Goal: Check status: Check status

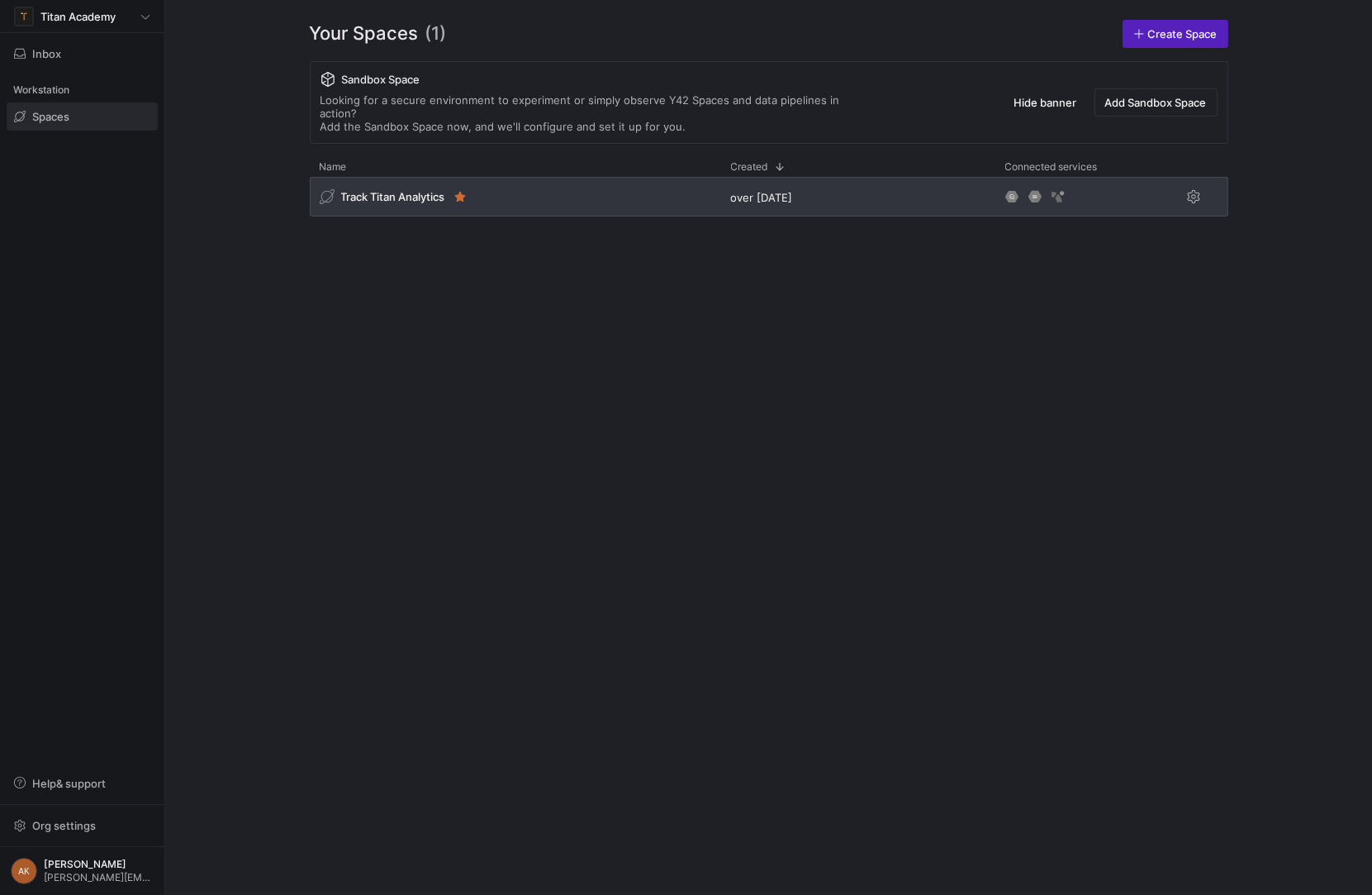
click at [409, 190] on div "Track Titan Analytics" at bounding box center [394, 196] width 149 height 17
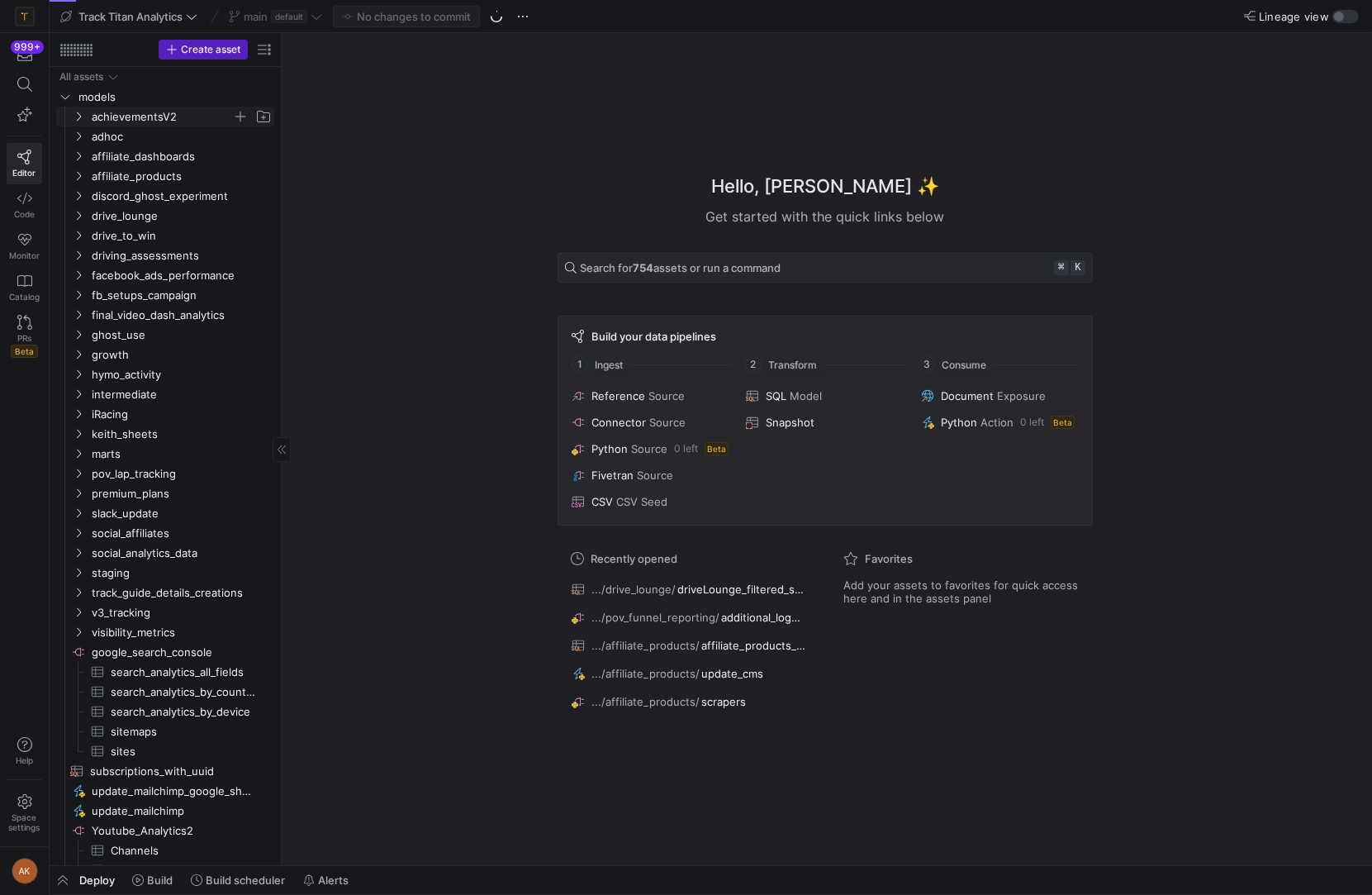
click at [160, 119] on span "achievementsV2" at bounding box center [162, 117] width 140 height 19
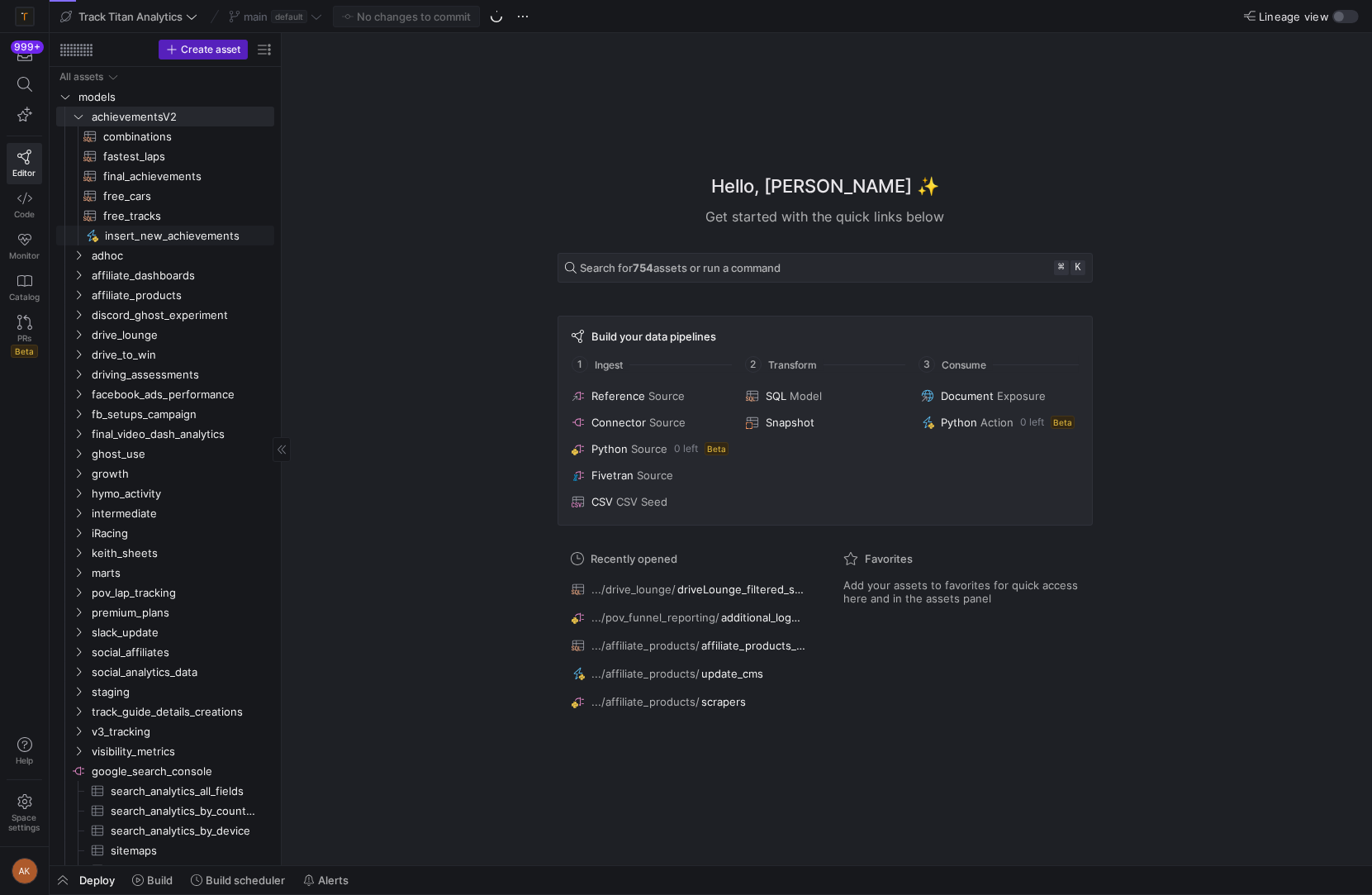
click at [160, 232] on span "insert_new_achievements​​​​​" at bounding box center [179, 235] width 150 height 19
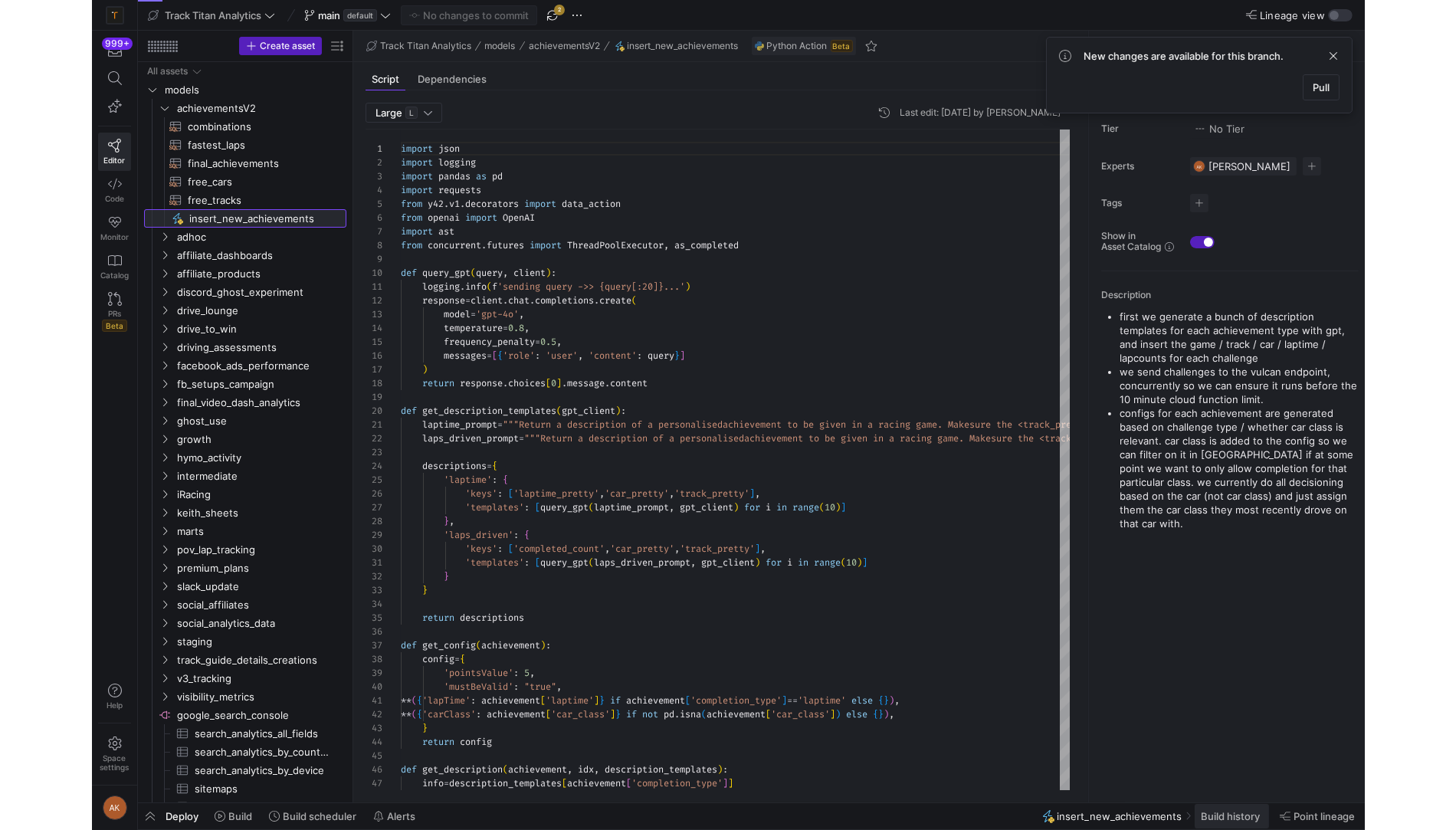
scroll to position [138, 0]
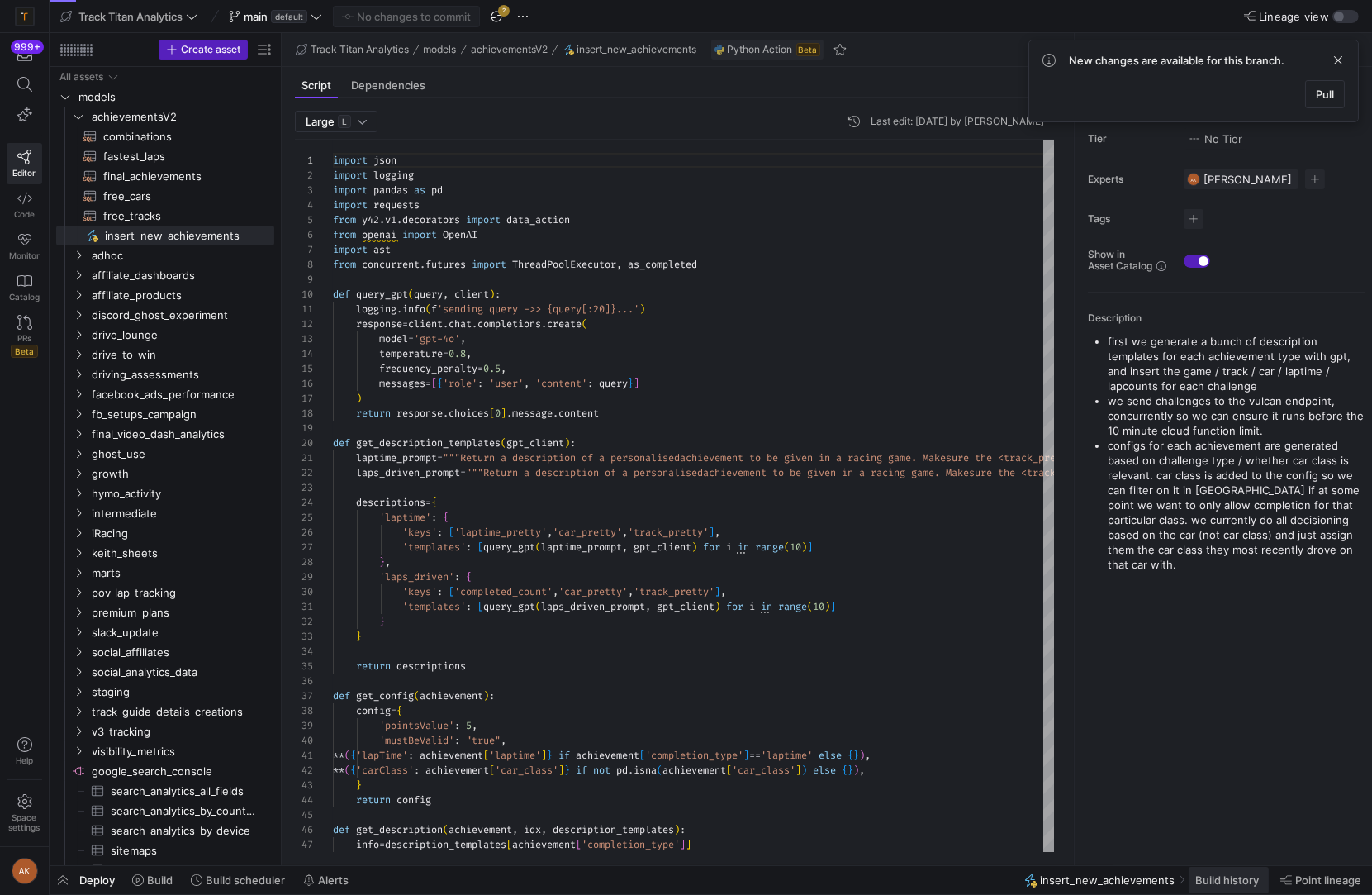
click at [1224, 877] on span "Build history" at bounding box center [1227, 879] width 64 height 13
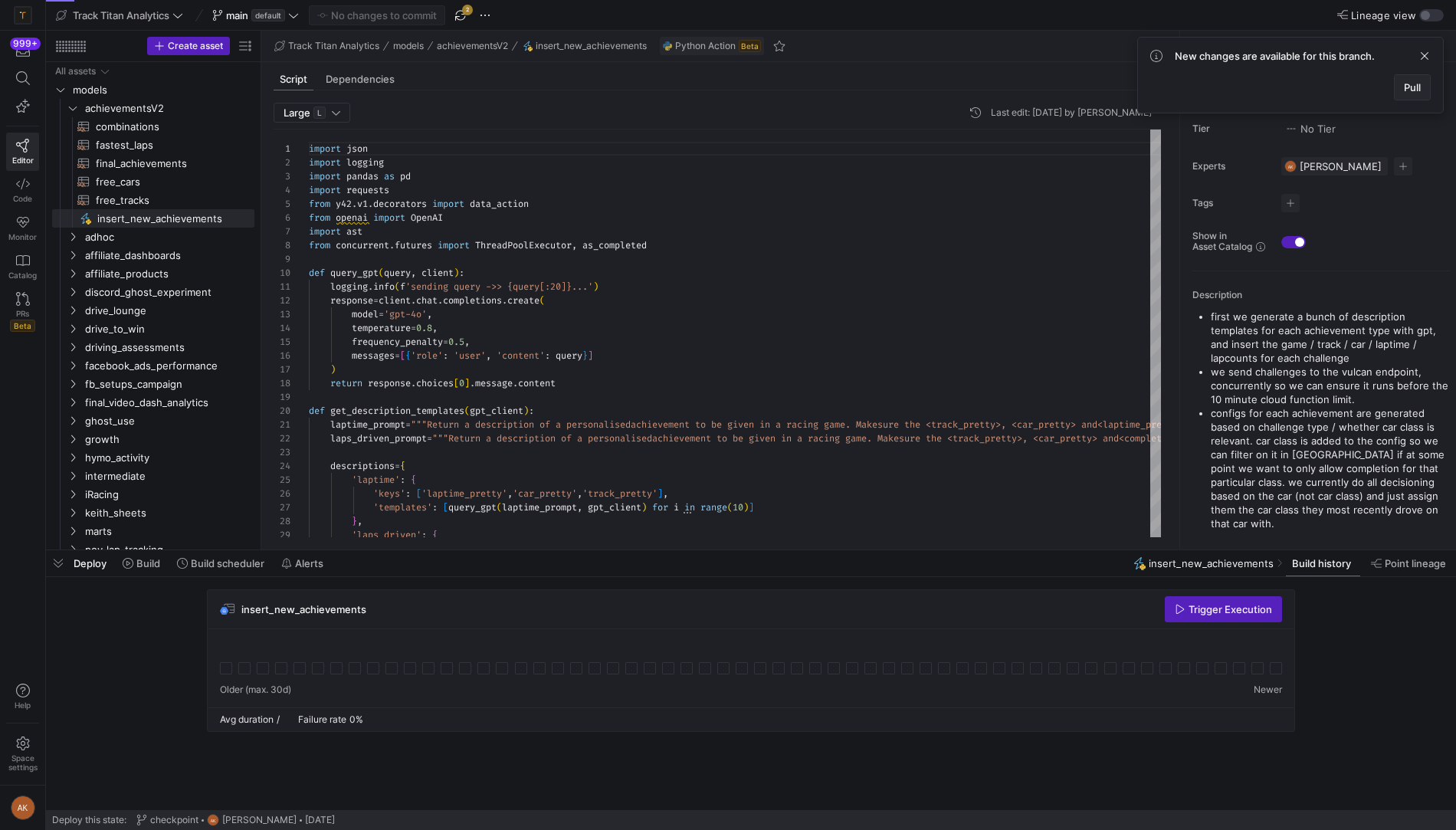
click at [1272, 77] on span at bounding box center [1412, 87] width 35 height 25
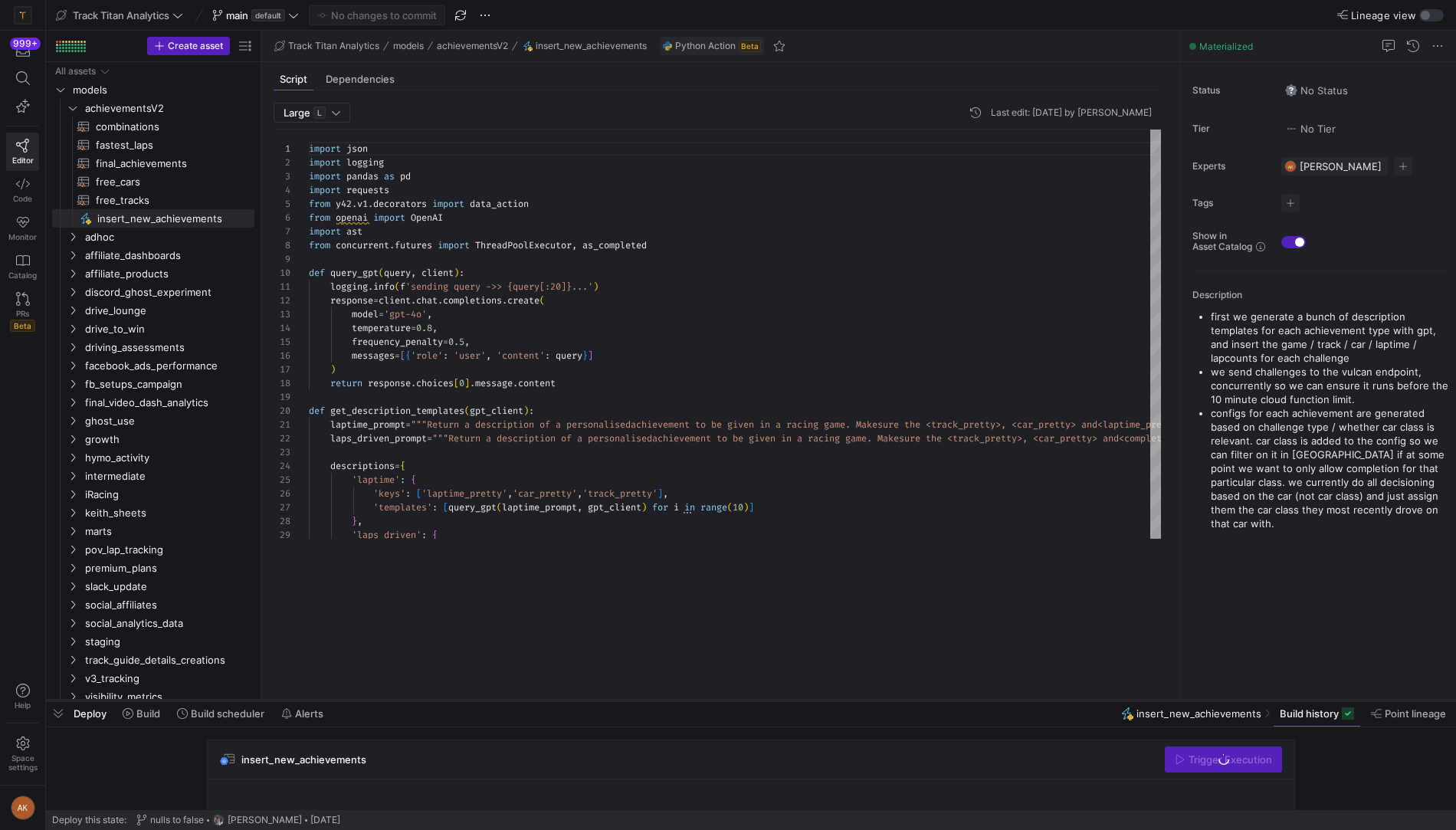
drag, startPoint x: 882, startPoint y: 548, endPoint x: 866, endPoint y: 701, distance: 153.8
click at [866, 701] on div at bounding box center [751, 700] width 1410 height 6
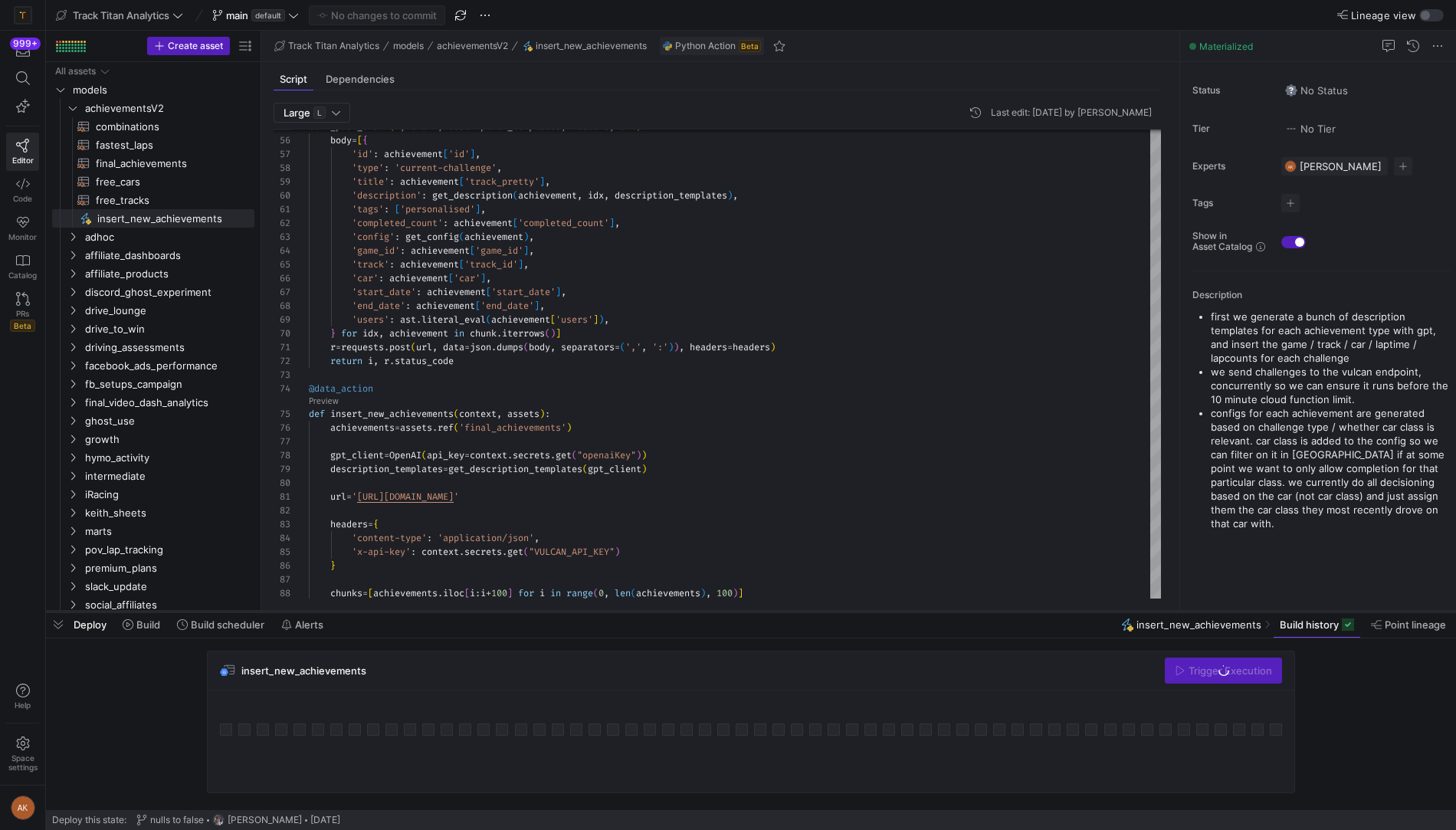
drag, startPoint x: 581, startPoint y: 705, endPoint x: 584, endPoint y: 612, distance: 93.0
click at [584, 612] on div at bounding box center [751, 611] width 1410 height 6
click at [221, 620] on span "Build scheduler" at bounding box center [227, 623] width 74 height 12
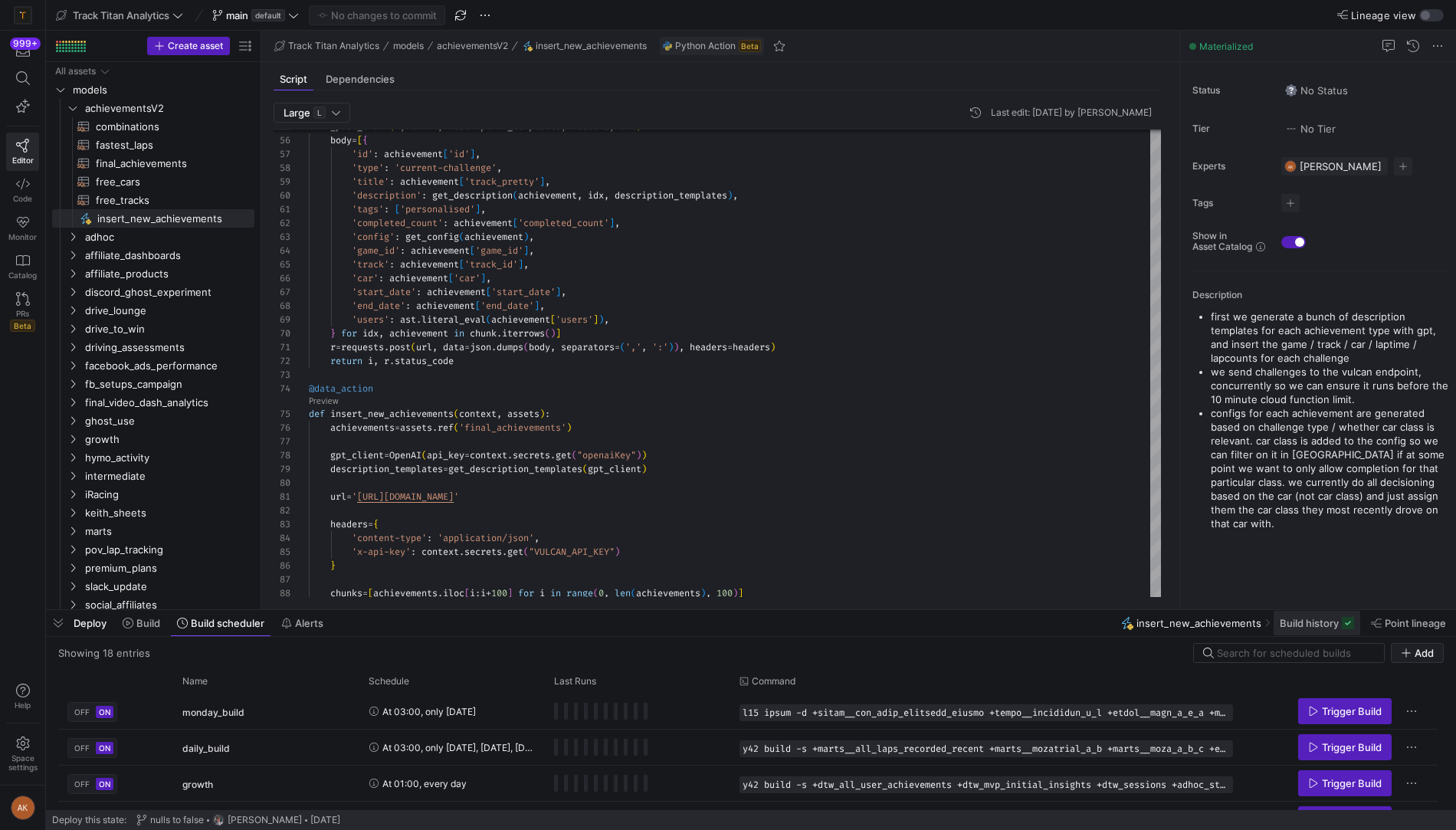
click at [1272, 625] on span "Build history" at bounding box center [1309, 623] width 59 height 12
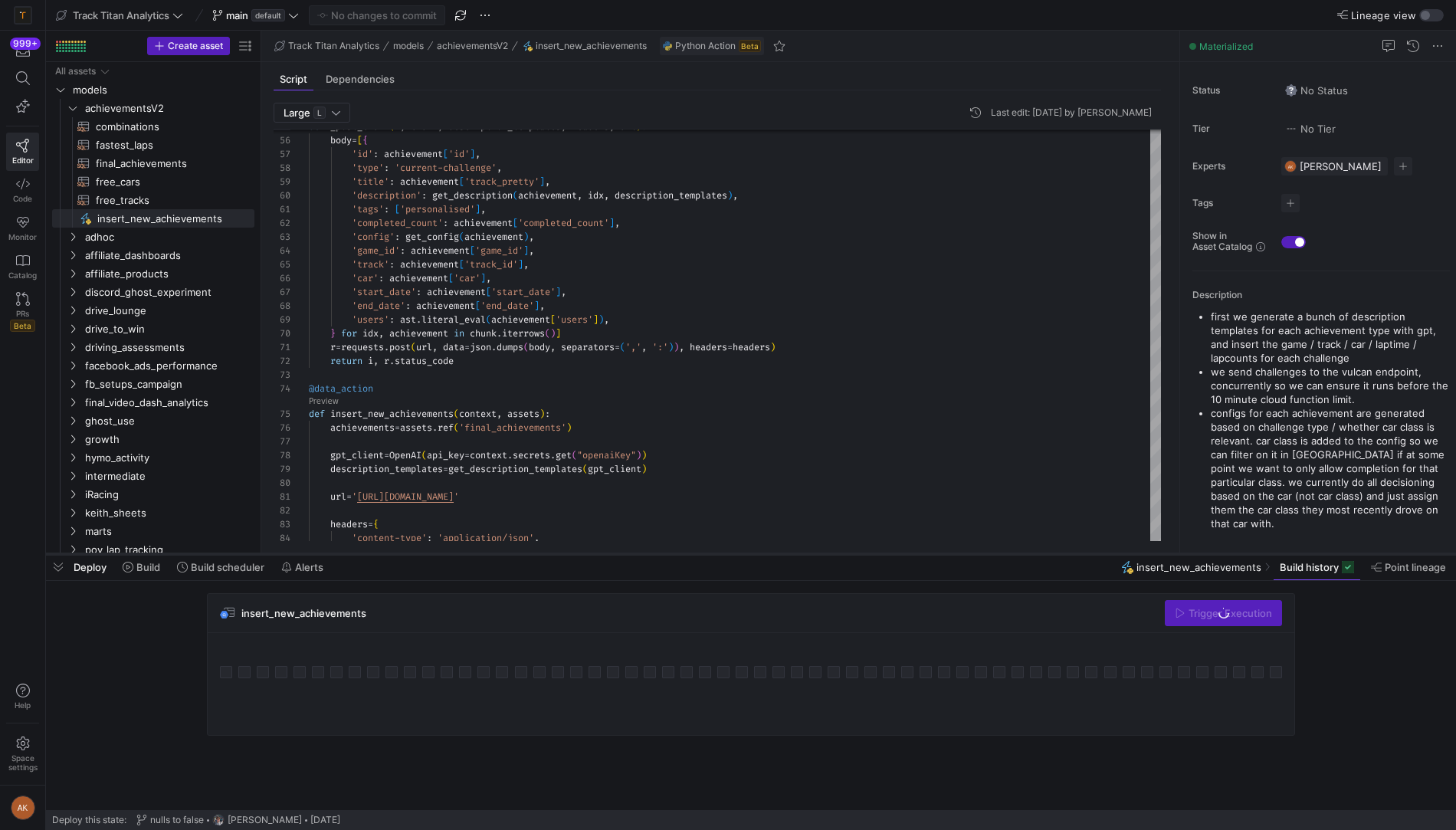
drag, startPoint x: 1072, startPoint y: 611, endPoint x: 1070, endPoint y: 427, distance: 184.0
click at [1070, 551] on div at bounding box center [751, 554] width 1410 height 6
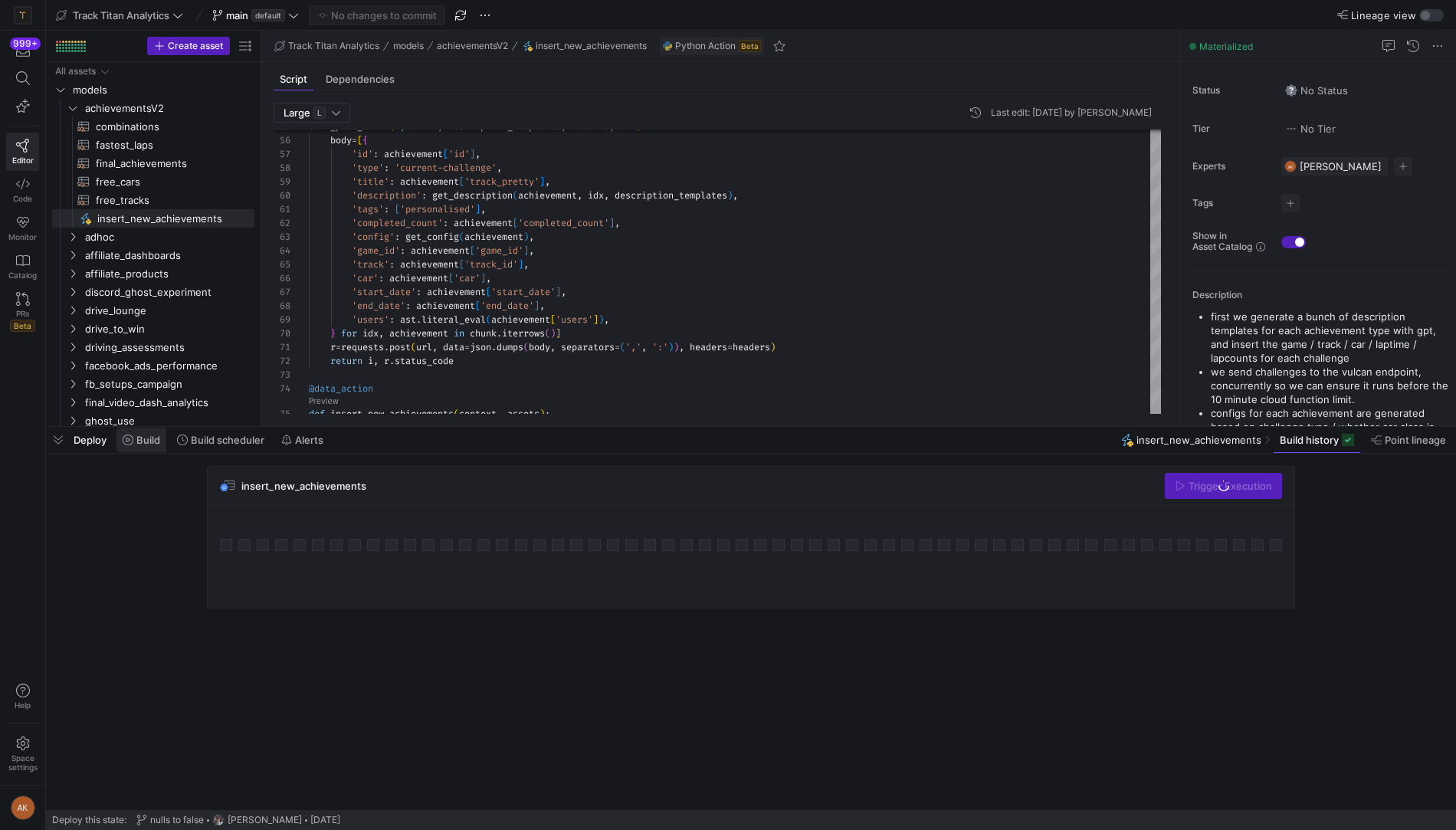
click at [130, 437] on icon at bounding box center [128, 440] width 11 height 11
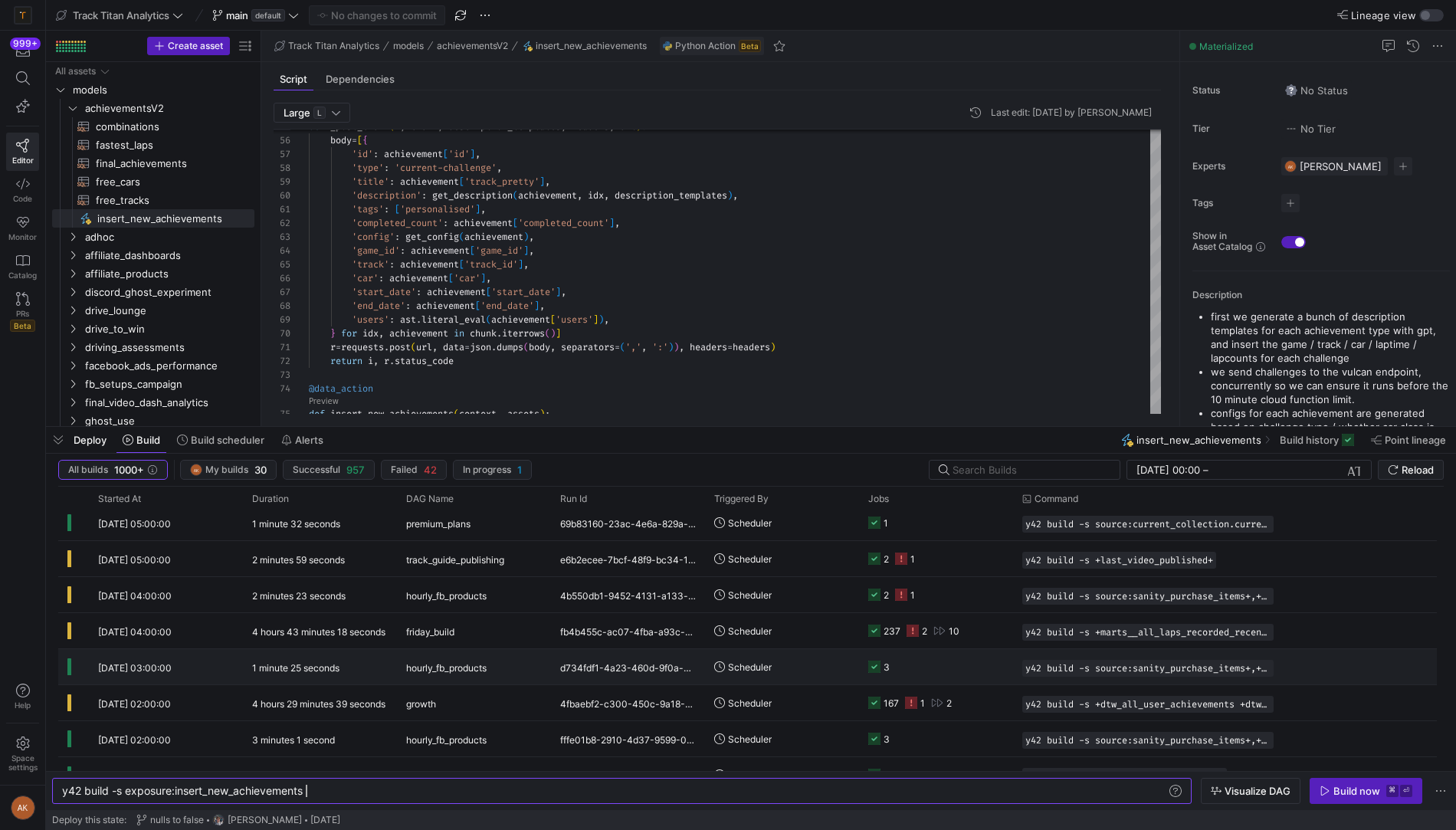
scroll to position [679, 0]
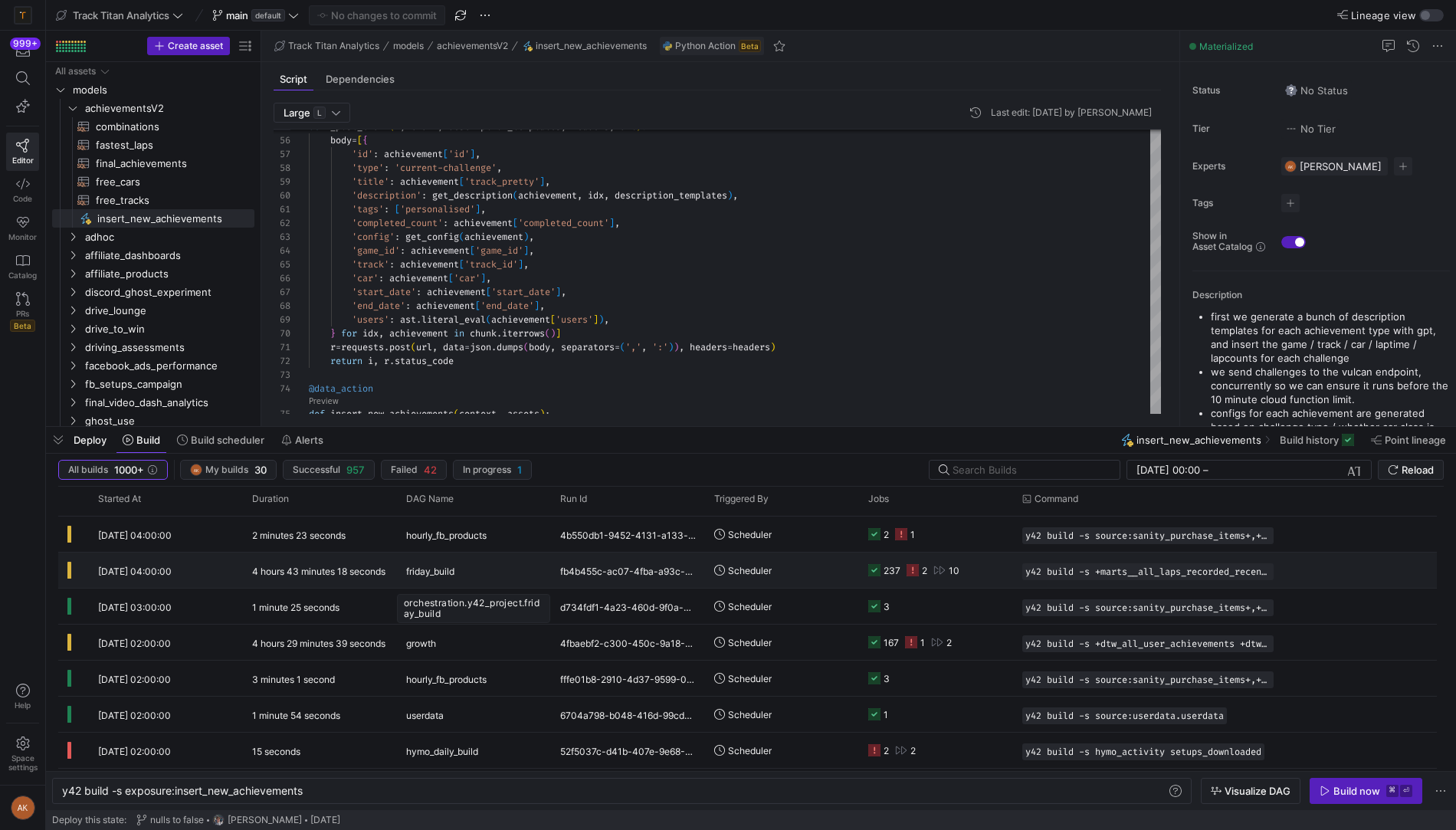
click at [450, 567] on span "friday_build" at bounding box center [430, 572] width 48 height 36
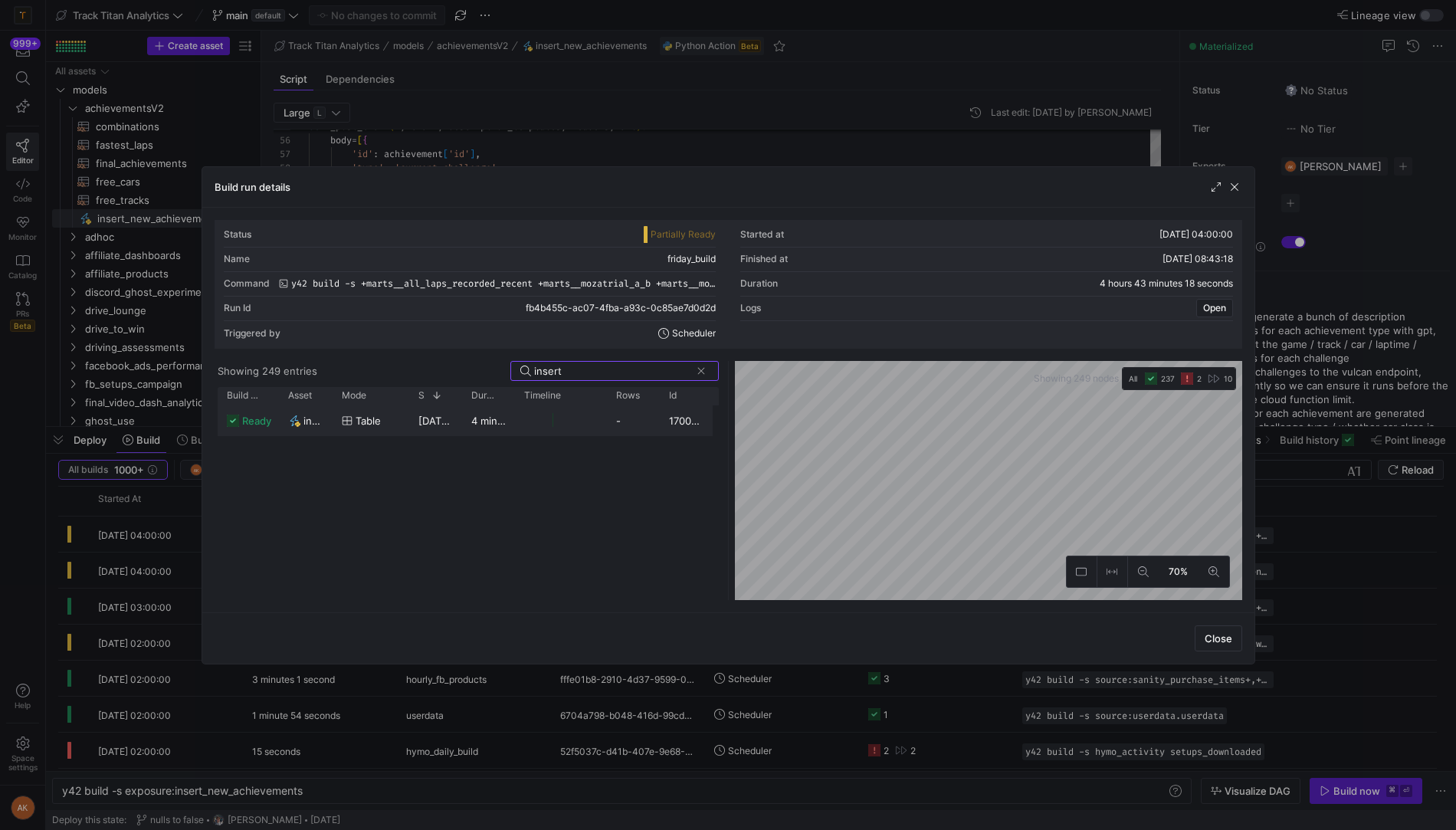
type input "insert"
click at [390, 423] on div "Table" at bounding box center [371, 421] width 58 height 30
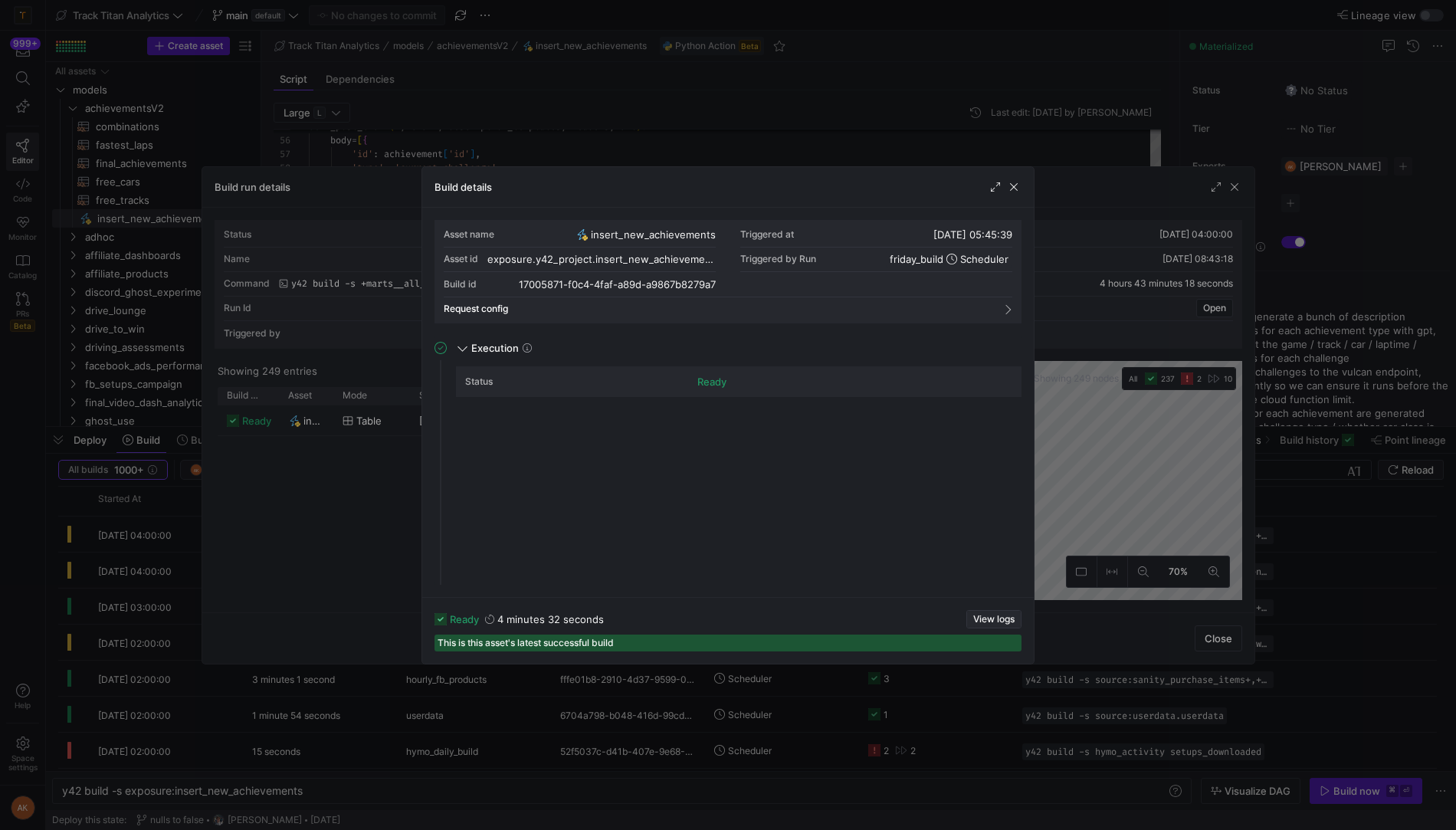
click at [997, 615] on span "View logs" at bounding box center [994, 619] width 42 height 11
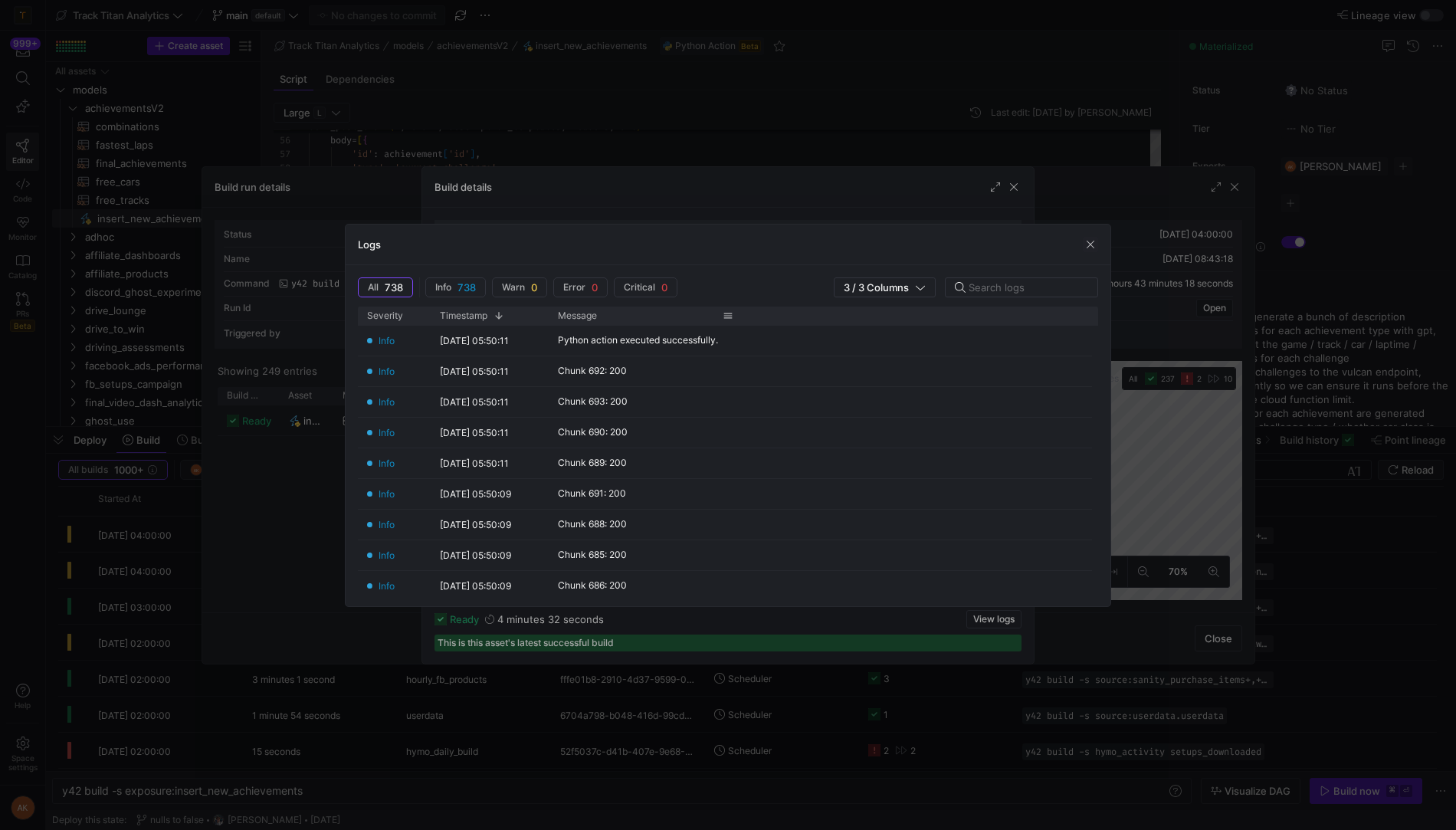
click at [675, 307] on div "Message" at bounding box center [645, 315] width 175 height 18
click at [1091, 244] on span "button" at bounding box center [1090, 245] width 15 height 15
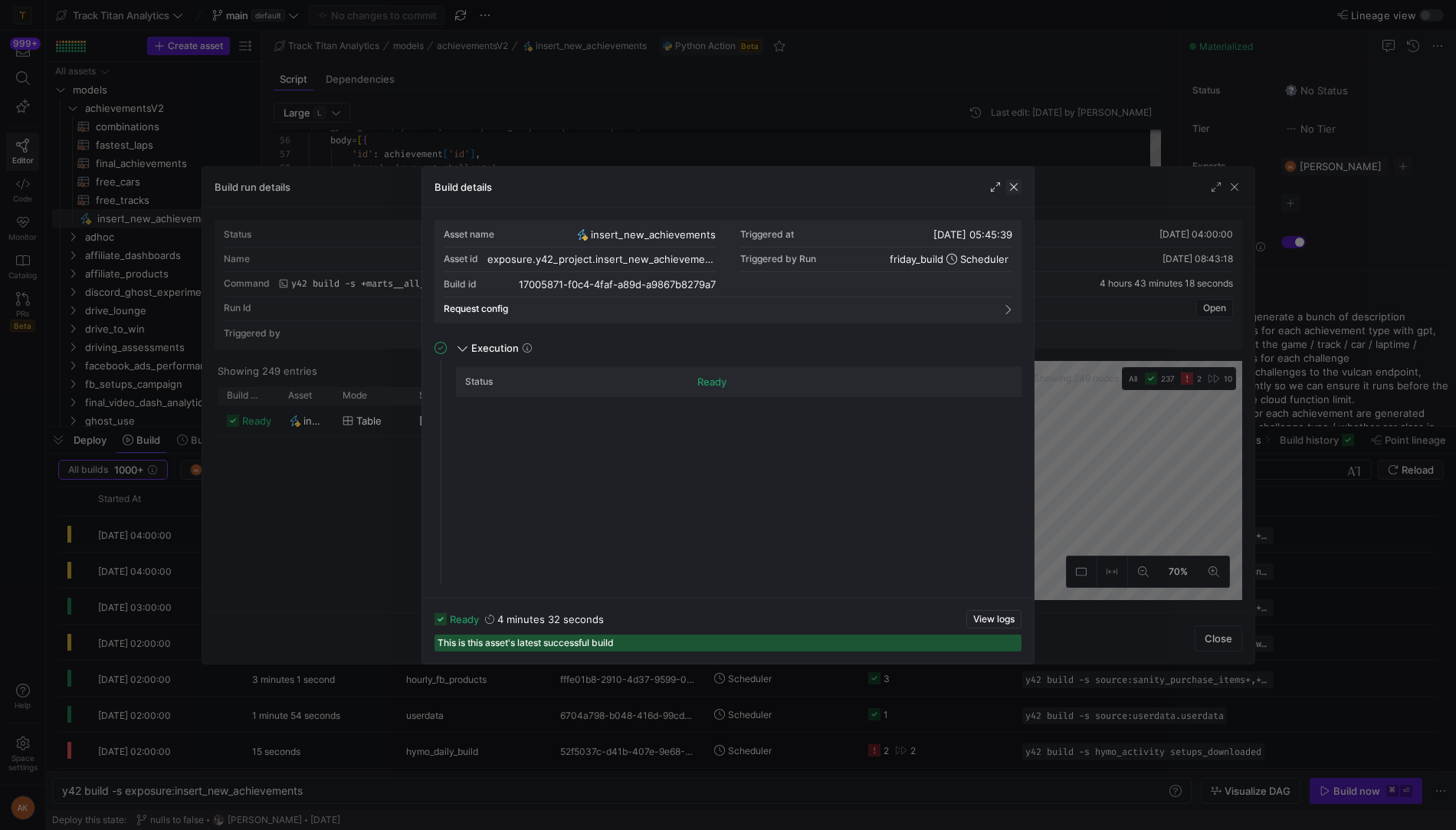
click at [1012, 188] on span "button" at bounding box center [1013, 186] width 15 height 15
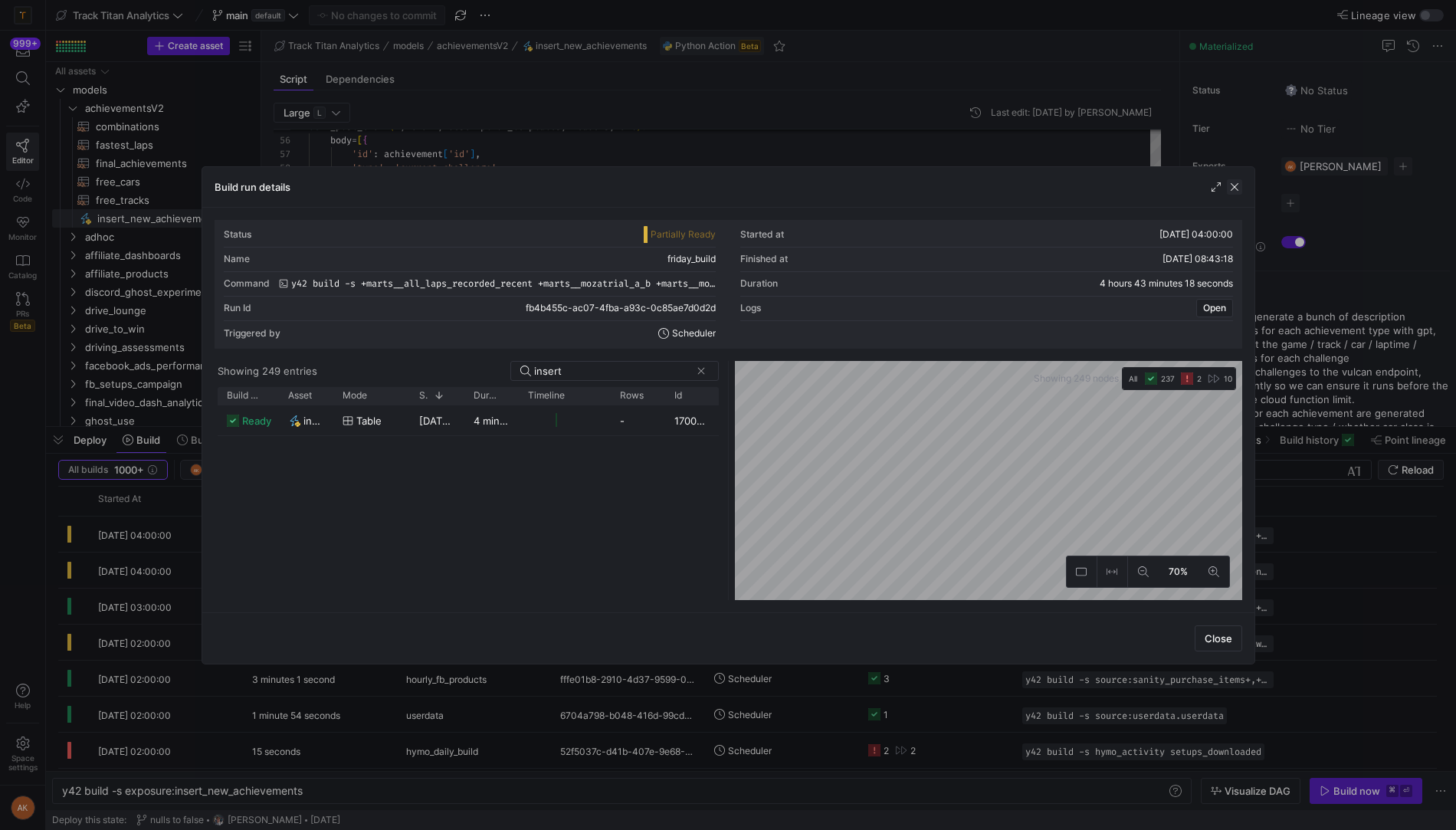
click at [1237, 187] on span "button" at bounding box center [1234, 186] width 15 height 15
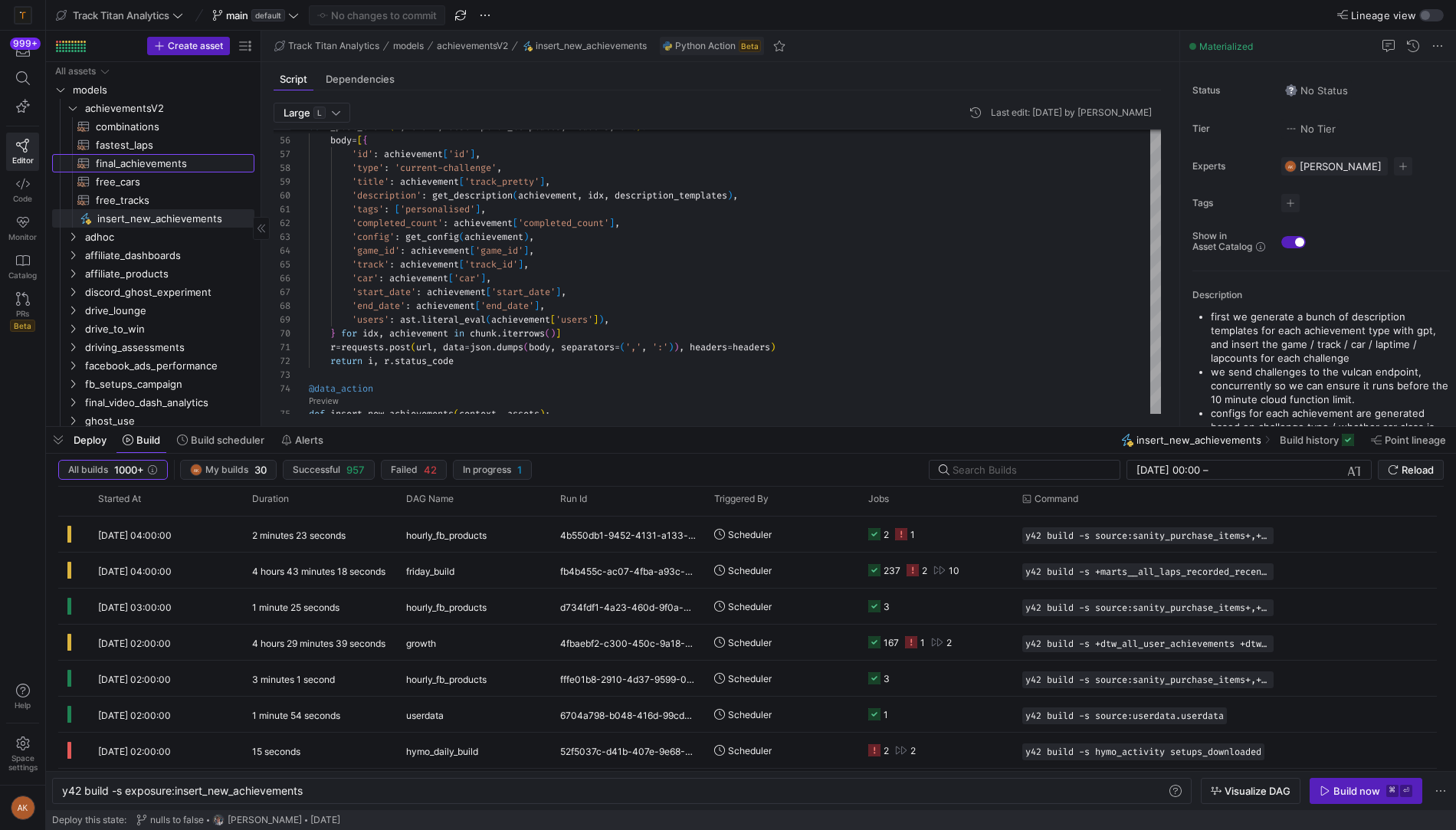
click at [150, 166] on span "final_achievements​​​​​​​​​​" at bounding box center [165, 163] width 141 height 17
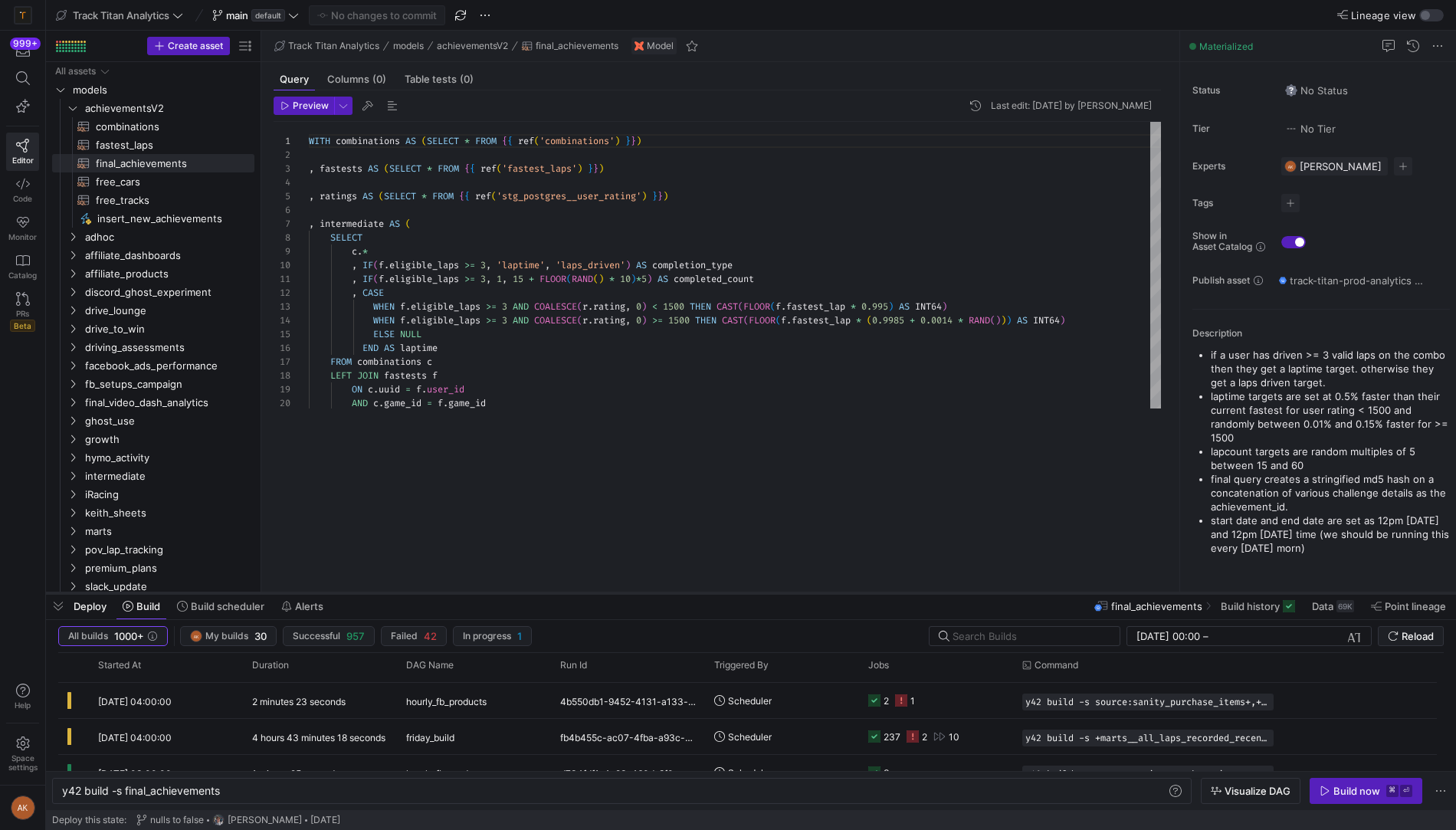
drag, startPoint x: 880, startPoint y: 425, endPoint x: 869, endPoint y: 594, distance: 169.4
click at [869, 595] on div at bounding box center [751, 593] width 1410 height 6
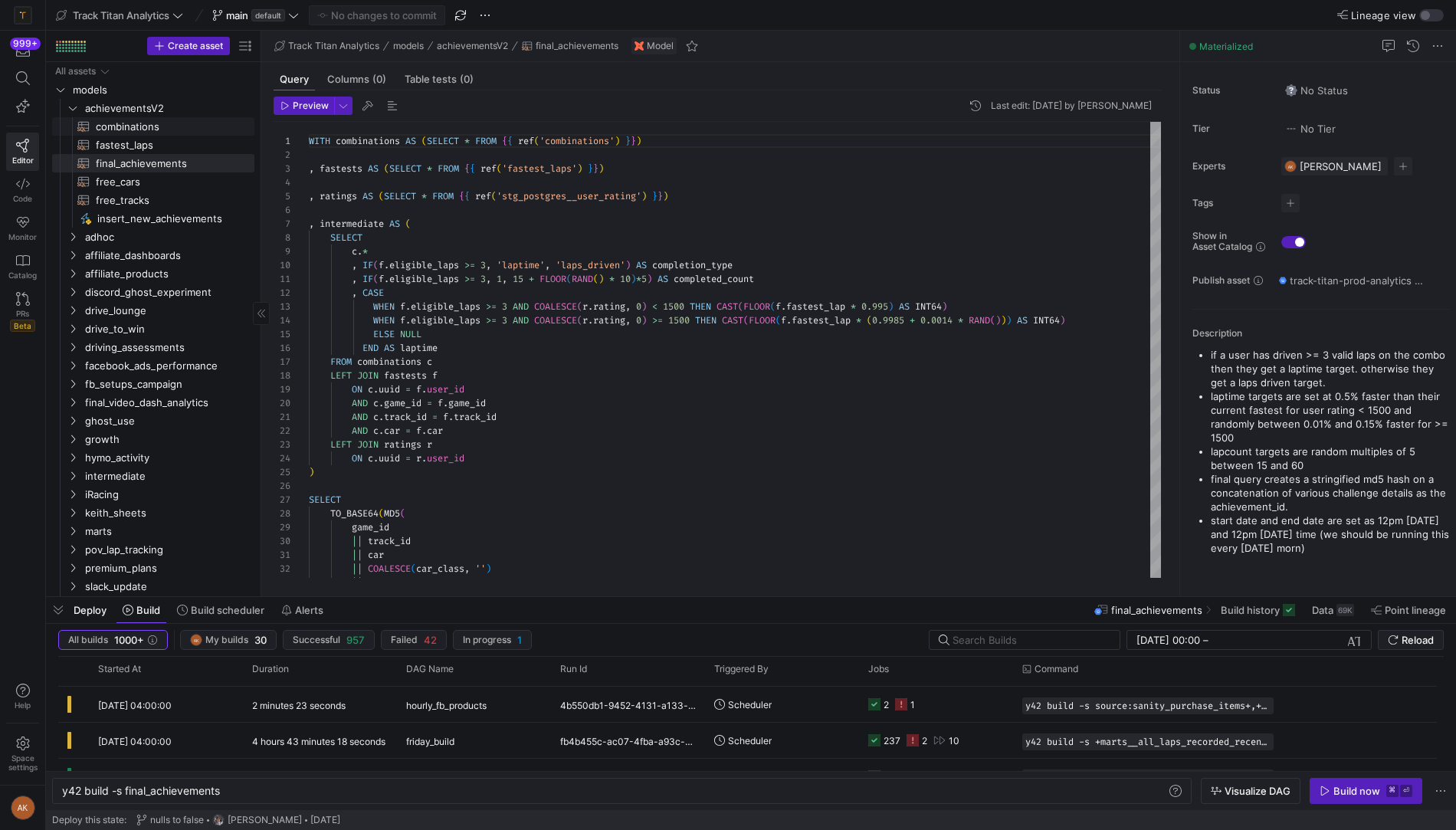
click at [158, 126] on span "combinations​​​​​​​​​​" at bounding box center [165, 126] width 141 height 17
type textarea "y42 build -s combinations"
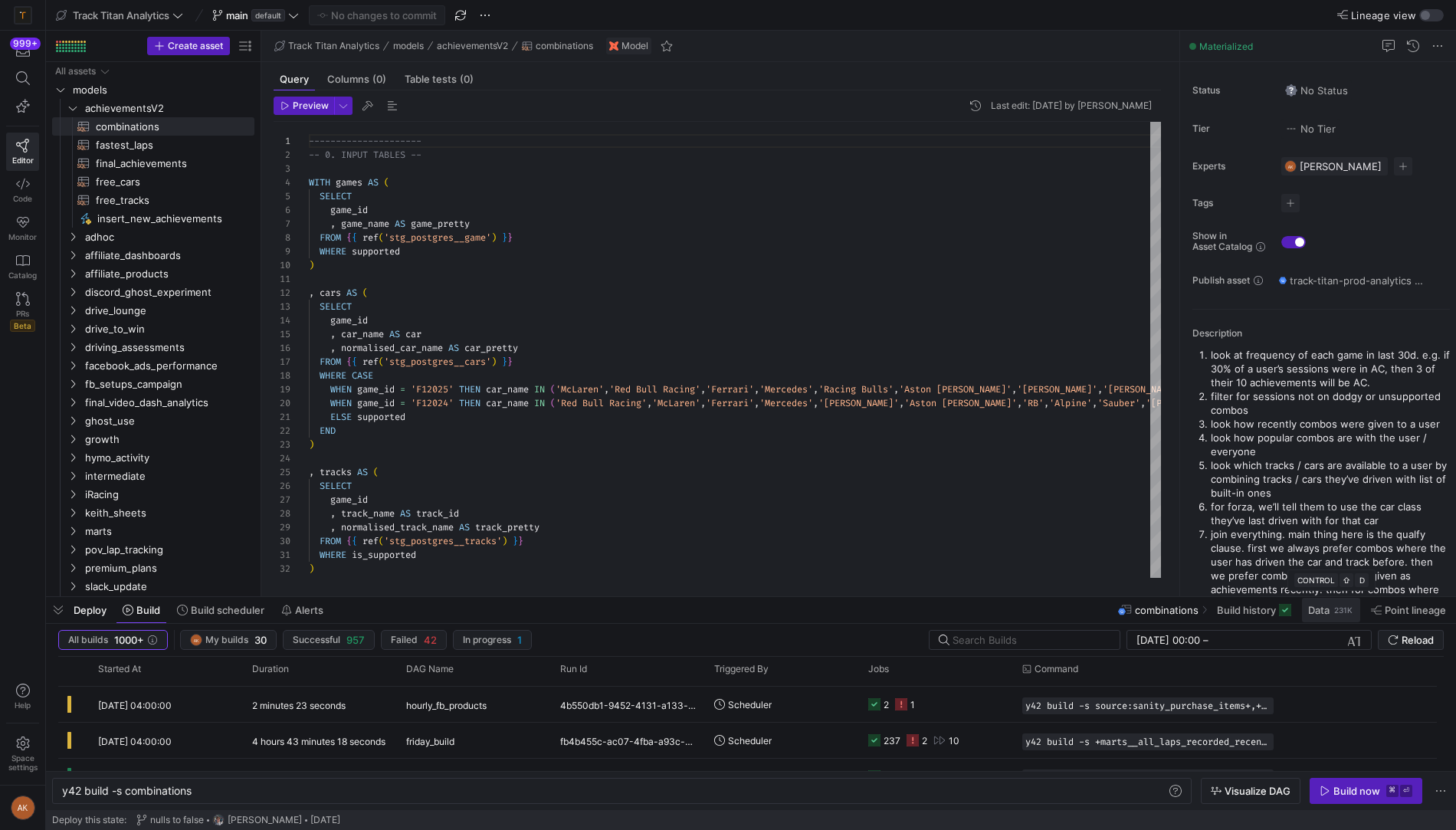
click at [1272, 614] on span "Data" at bounding box center [1319, 609] width 22 height 12
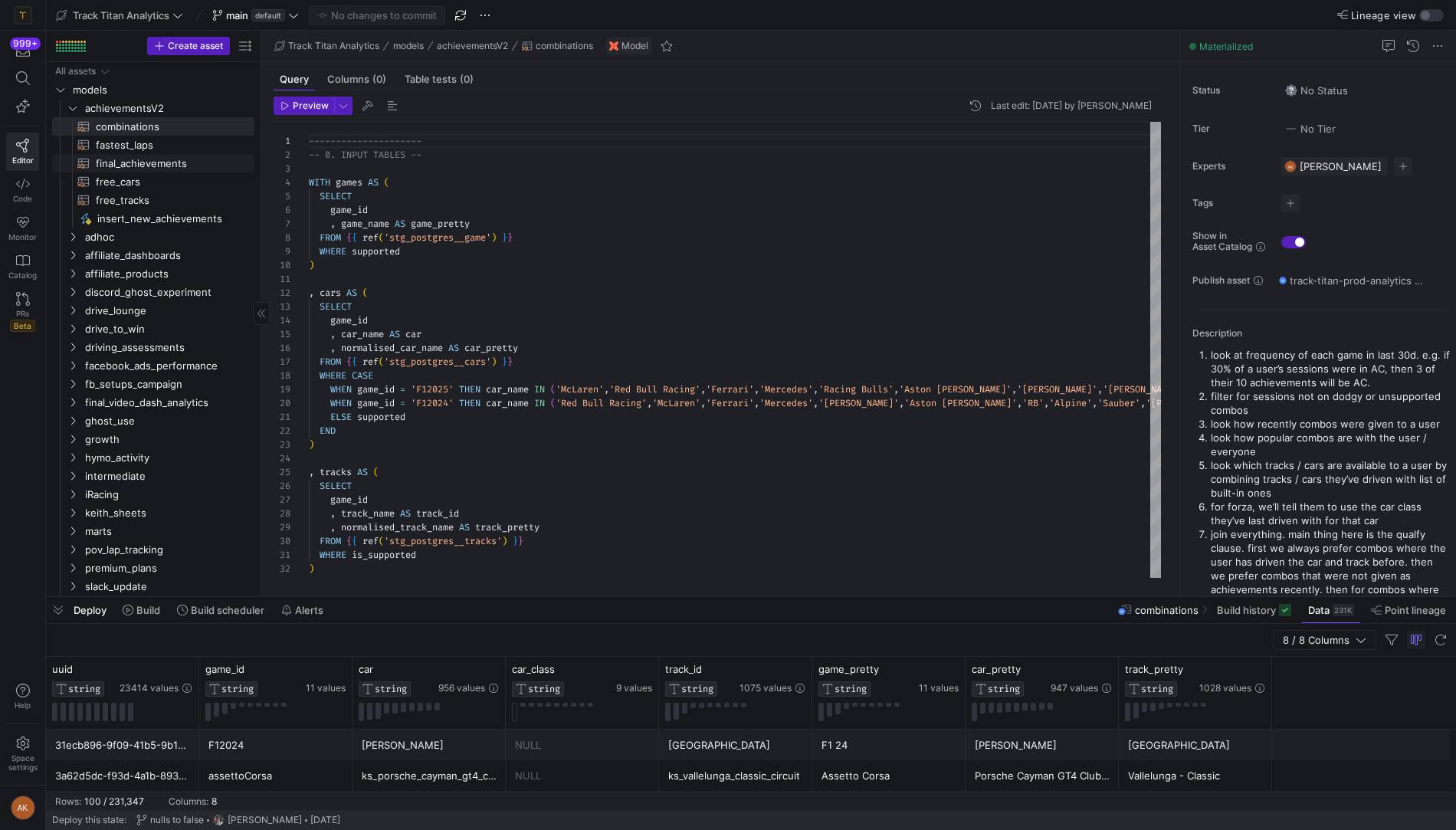
click at [157, 164] on span "final_achievements​​​​​​​​​​" at bounding box center [165, 163] width 141 height 17
type textarea "WITH combinations AS (SELECT * FROM {{ ref('combinations') }}) , fastests AS (S…"
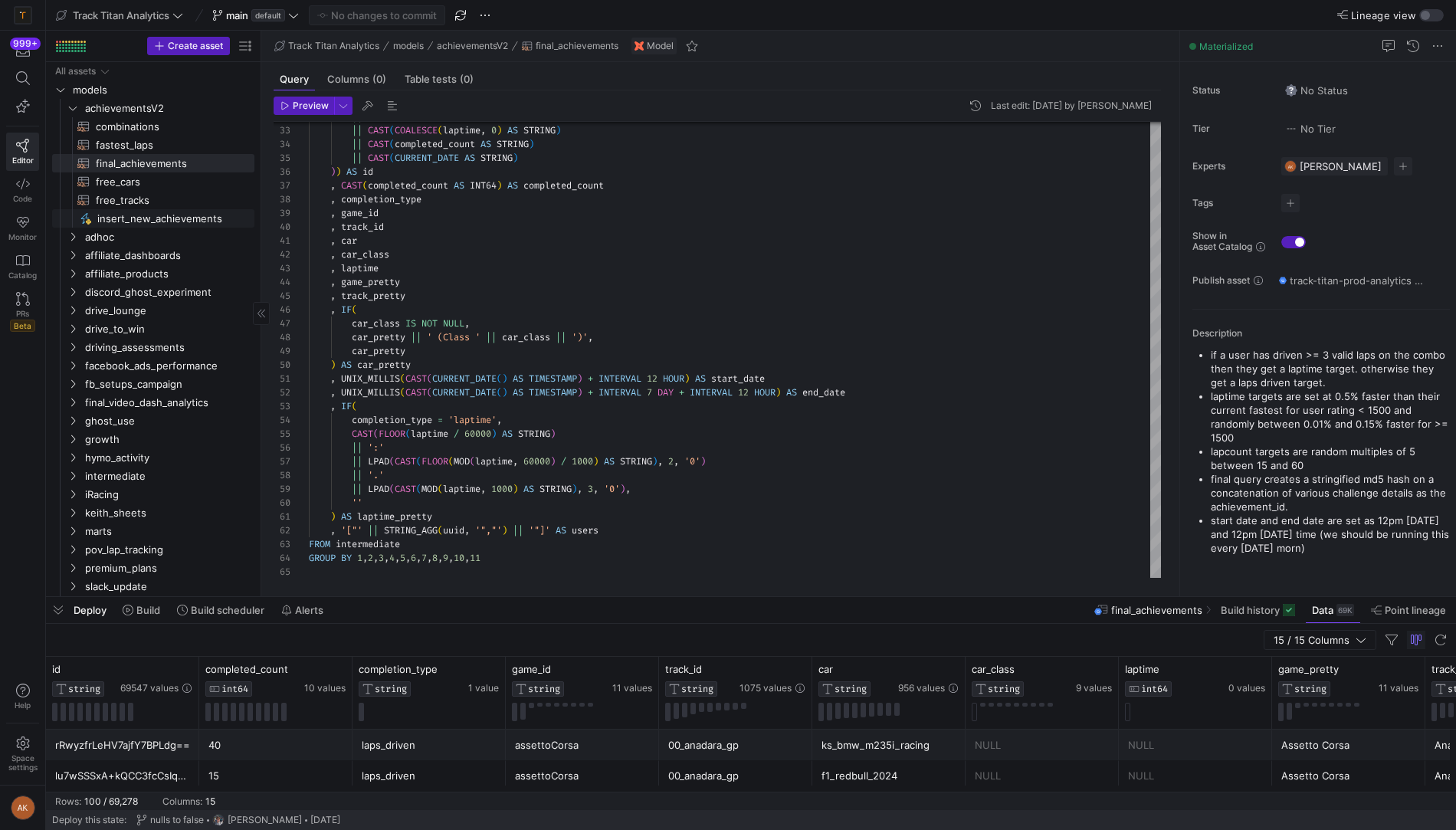
click at [168, 220] on span "insert_new_achievements​​​​​" at bounding box center [166, 218] width 139 height 17
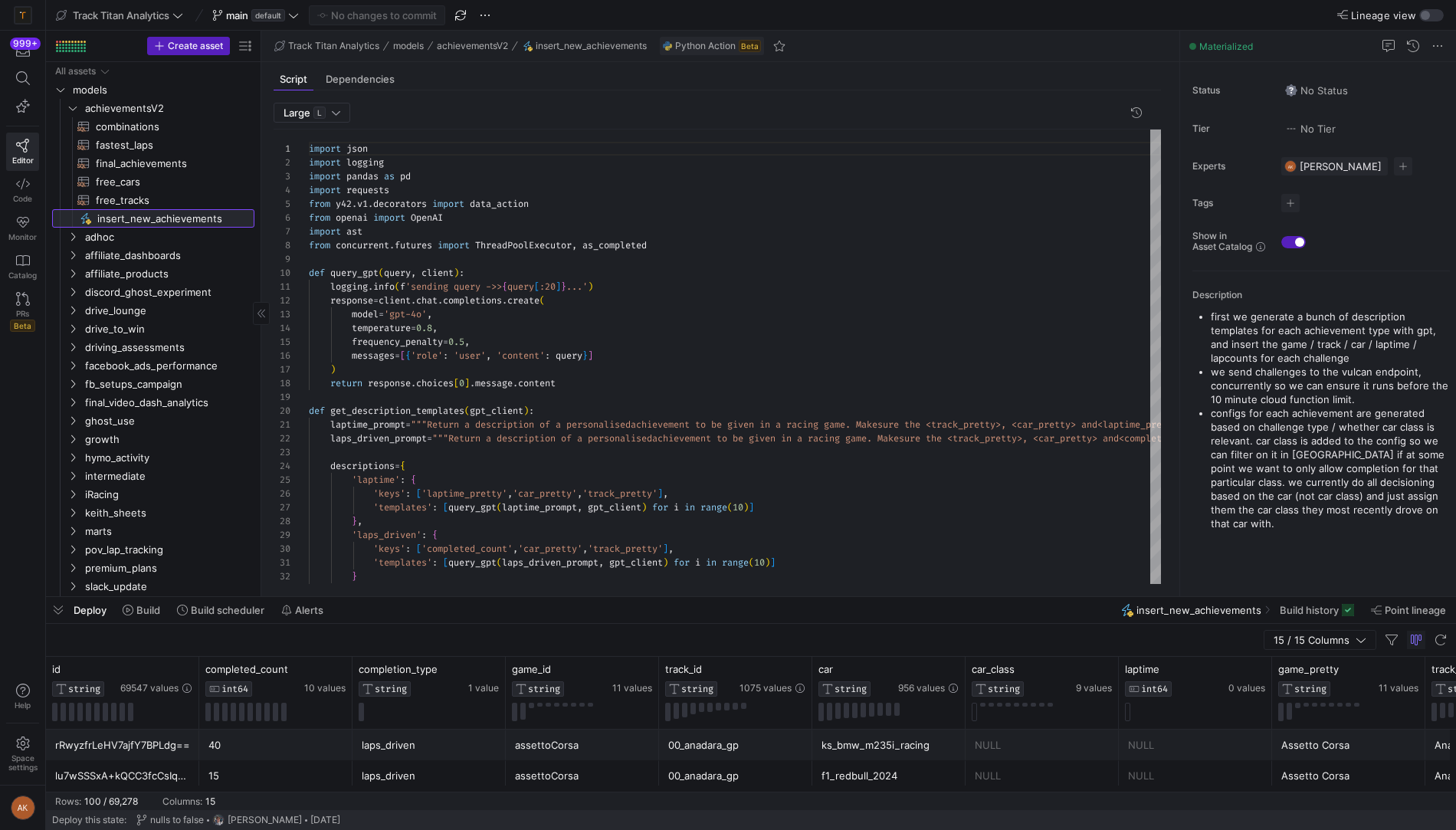
scroll to position [138, 0]
